Goal: Find specific page/section: Find specific page/section

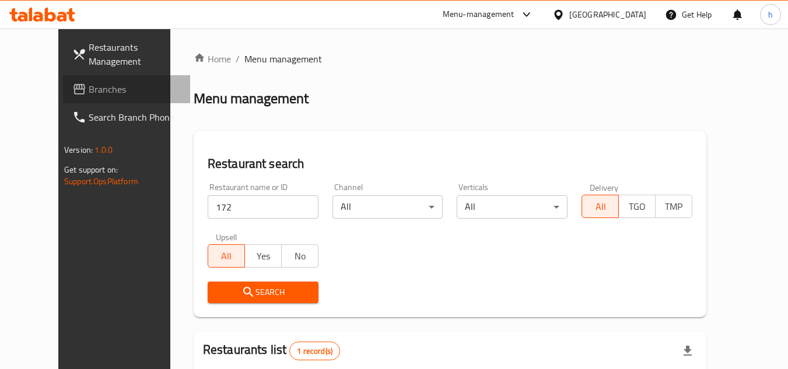
click at [89, 96] on span "Branches" at bounding box center [135, 89] width 92 height 14
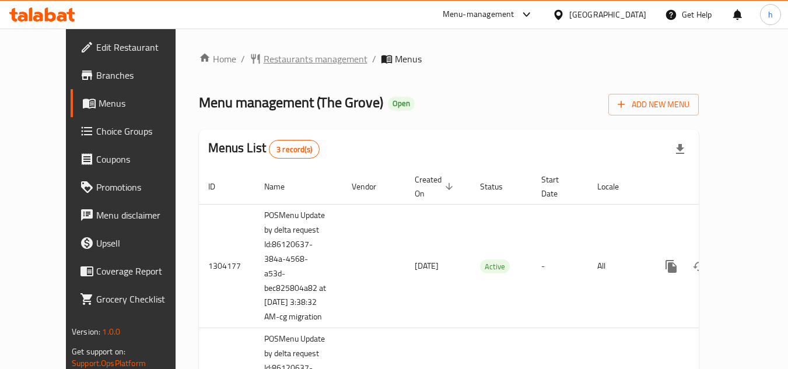
click at [273, 59] on span "Restaurants management" at bounding box center [316, 59] width 104 height 14
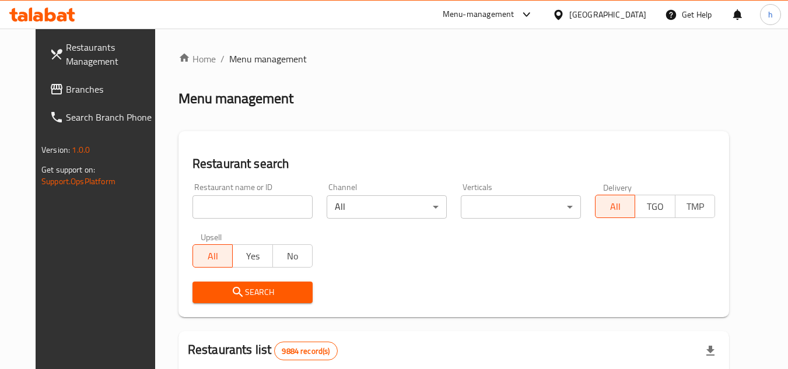
click at [205, 207] on input "search" at bounding box center [252, 206] width 120 height 23
paste input "25160"
type input "25160"
click button "Search" at bounding box center [252, 293] width 120 height 22
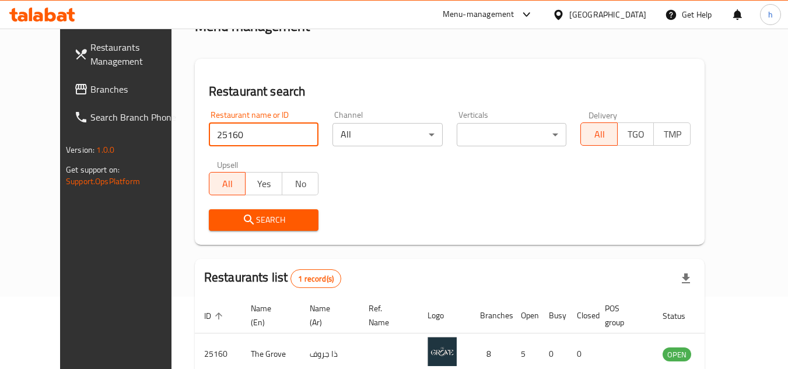
scroll to position [141, 0]
